Goal: Obtain resource: Obtain resource

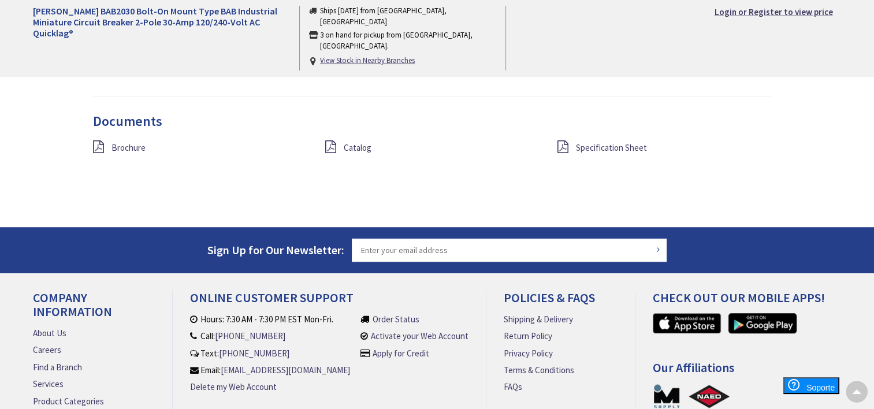
scroll to position [917, 0]
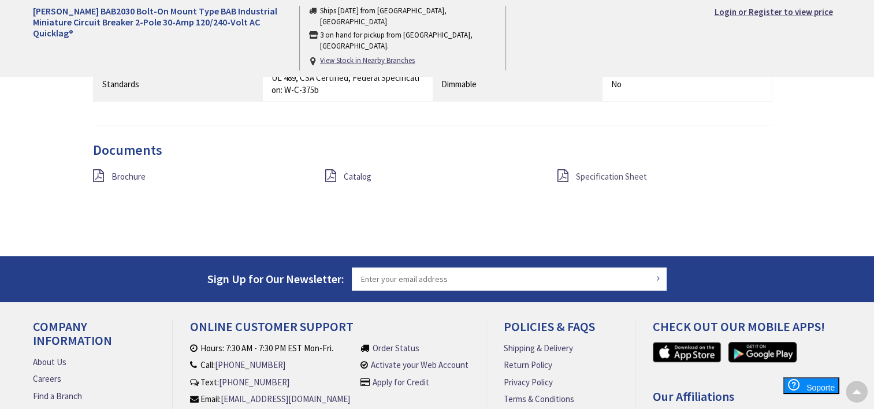
click at [596, 176] on span "Specification Sheet" at bounding box center [611, 176] width 71 height 11
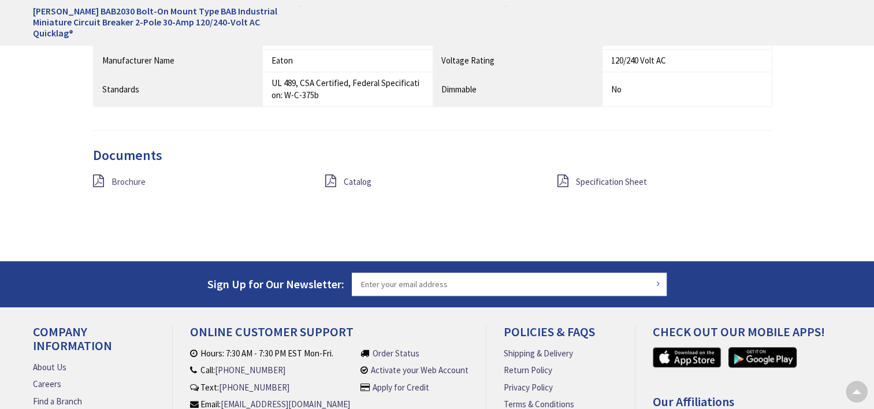
click at [124, 182] on span "Brochure" at bounding box center [128, 181] width 34 height 11
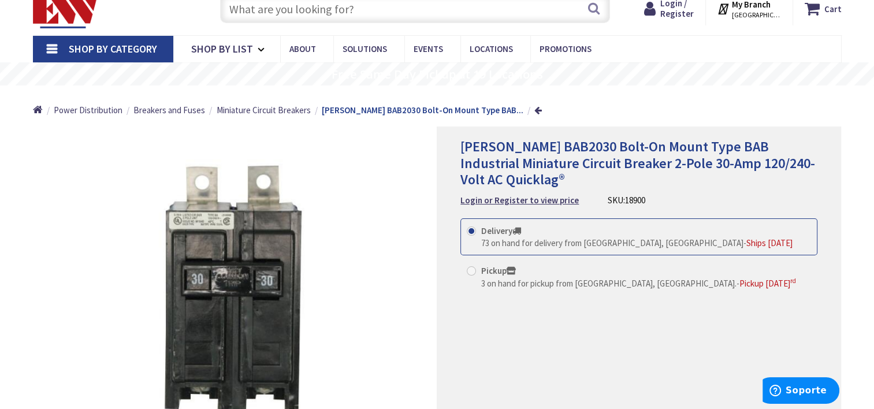
scroll to position [58, 0]
